Goal: Task Accomplishment & Management: Use online tool/utility

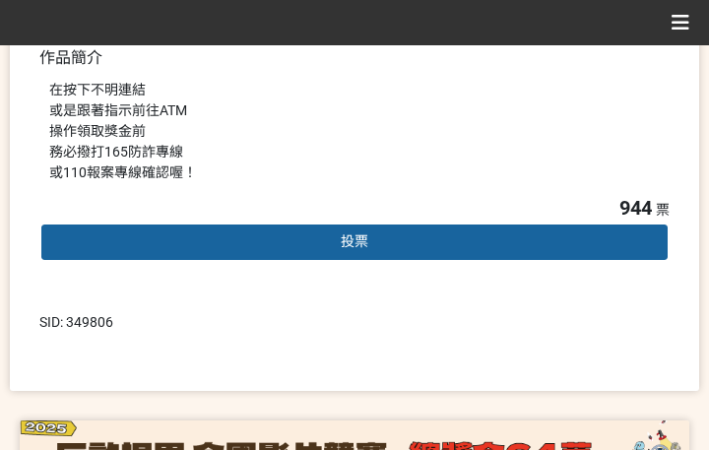
scroll to position [591, 0]
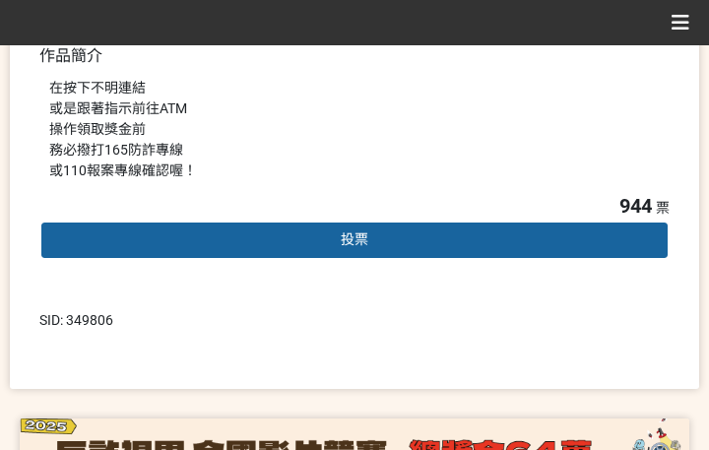
click at [404, 250] on div "投票" at bounding box center [354, 240] width 630 height 39
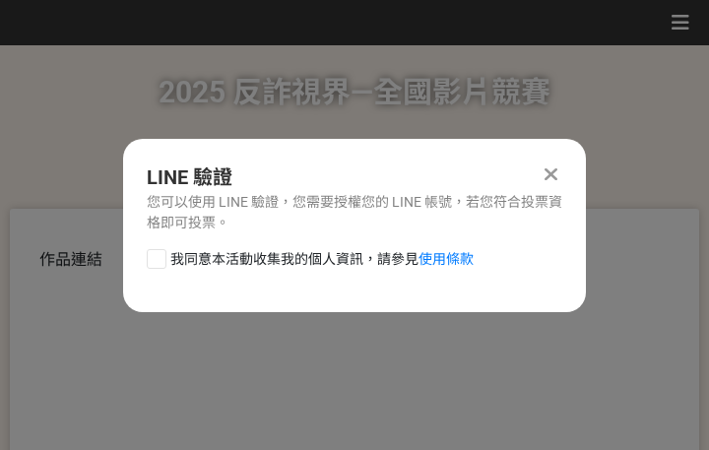
scroll to position [0, 0]
click at [337, 260] on span "我同意本活動收集我的個人資訊，請參見 使用條款" at bounding box center [321, 259] width 303 height 21
click at [160, 260] on input "我同意本活動收集我的個人資訊，請參見 使用條款" at bounding box center [154, 258] width 13 height 13
checkbox input "false"
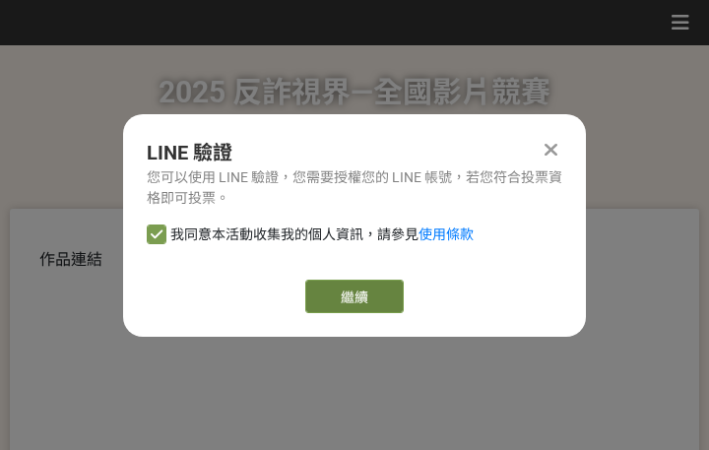
click at [371, 293] on link "繼續" at bounding box center [354, 296] width 98 height 33
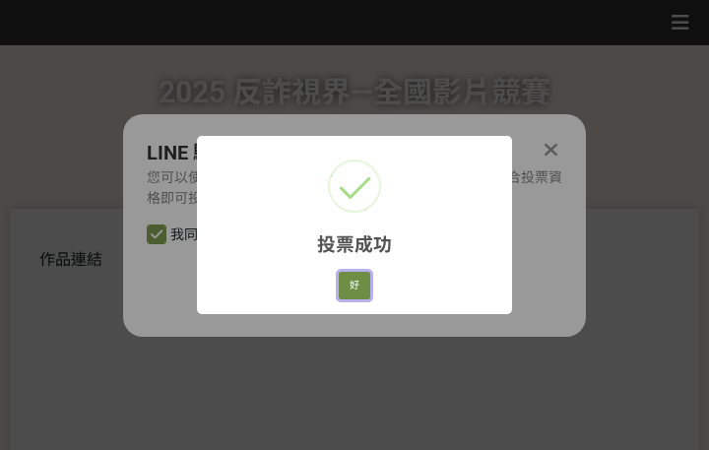
click at [364, 281] on button "好" at bounding box center [355, 286] width 32 height 28
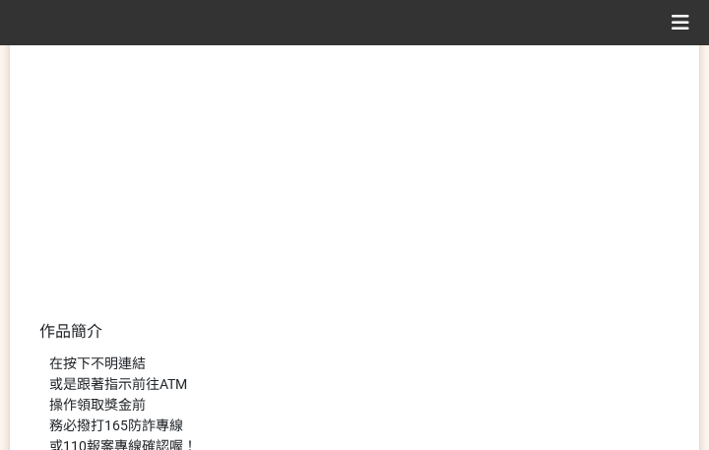
scroll to position [421, 0]
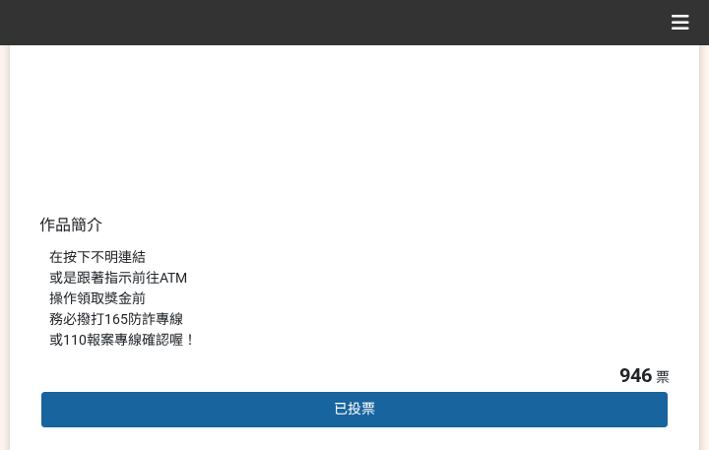
click at [401, 275] on div "在按下不明連結 或是跟著指示前往ATM 操作領取獎金前 務必撥打165防詐專線 或110報案專線確認喔！" at bounding box center [354, 298] width 610 height 103
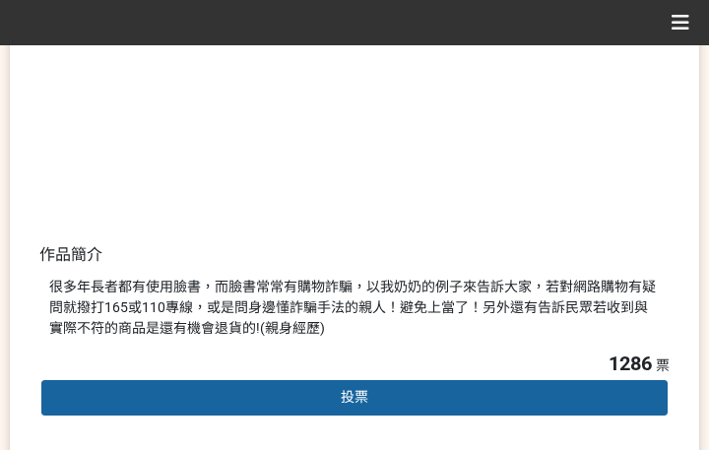
scroll to position [394, 0]
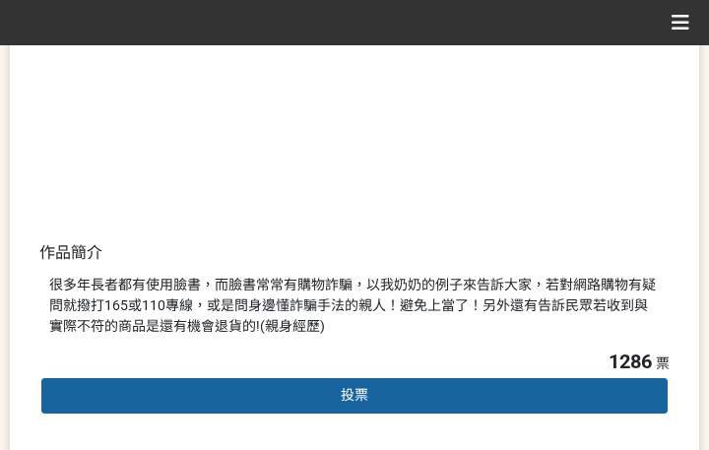
drag, startPoint x: 350, startPoint y: 377, endPoint x: 351, endPoint y: 396, distance: 18.7
click at [351, 385] on div "投票" at bounding box center [354, 395] width 630 height 39
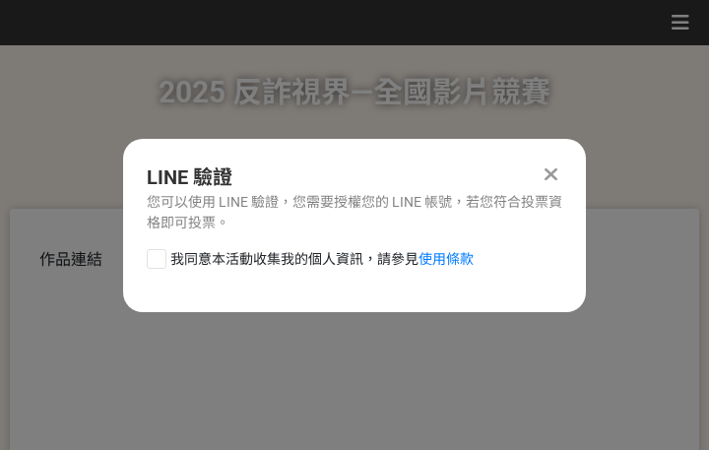
click at [318, 261] on span "我同意本活動收集我的個人資訊，請參見 使用條款" at bounding box center [321, 259] width 303 height 21
click at [160, 261] on input "我同意本活動收集我的個人資訊，請參見 使用條款" at bounding box center [154, 258] width 13 height 13
checkbox input "false"
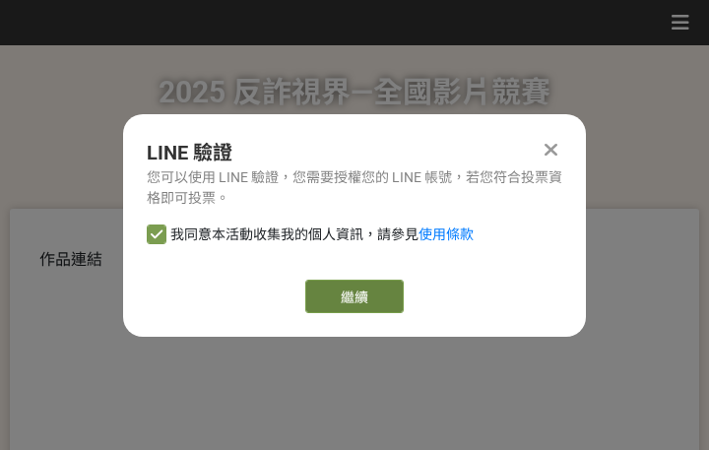
click at [350, 300] on link "繼續" at bounding box center [354, 296] width 98 height 33
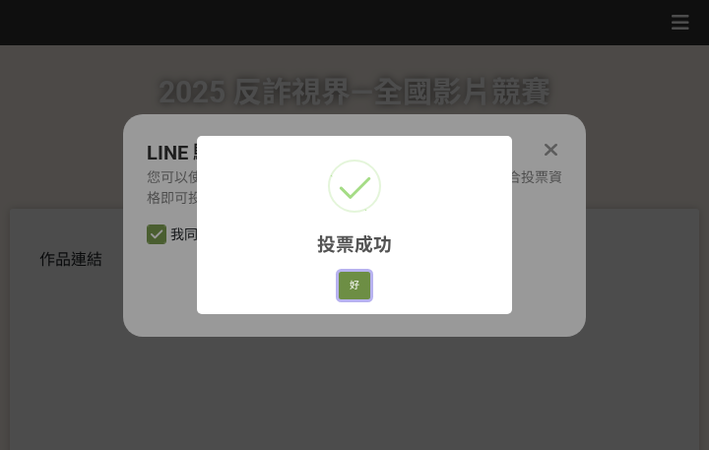
click at [352, 274] on button "好" at bounding box center [355, 286] width 32 height 28
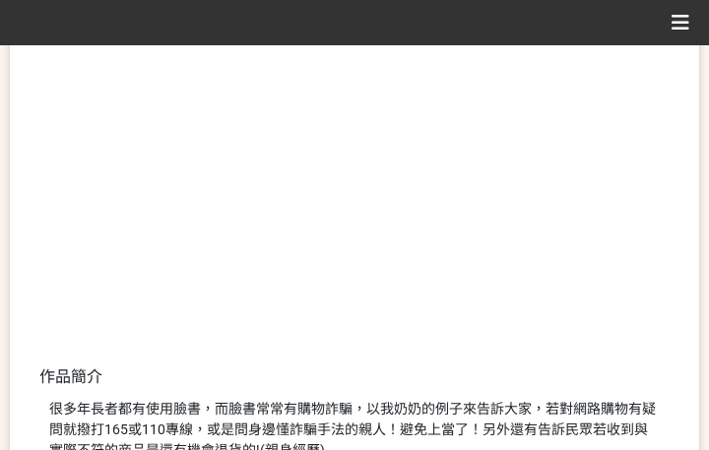
scroll to position [340, 0]
